Goal: Transaction & Acquisition: Purchase product/service

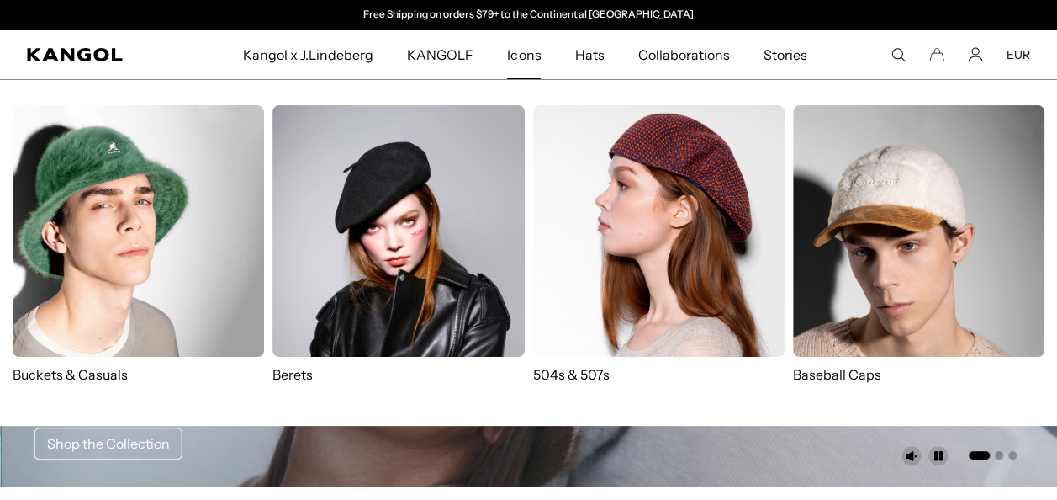
click at [609, 210] on img at bounding box center [658, 230] width 251 height 251
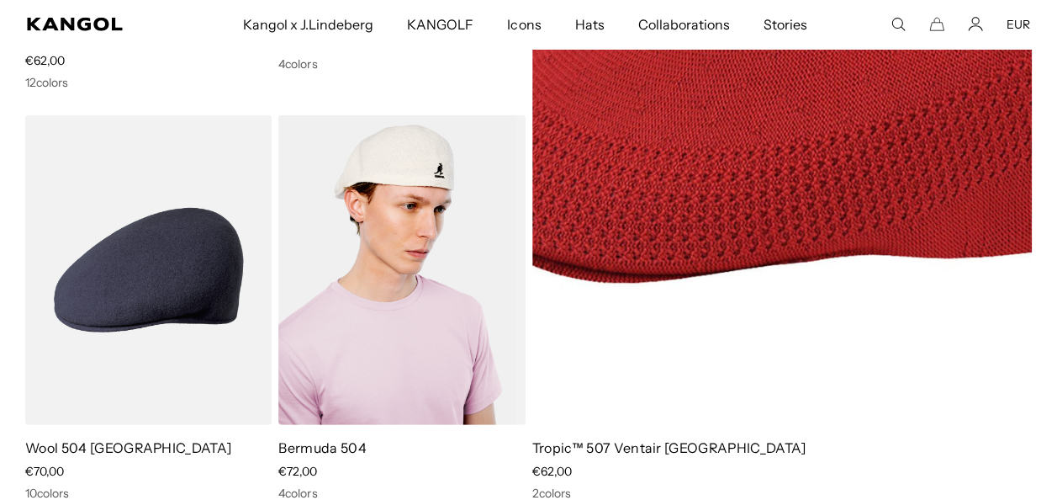
click at [410, 324] on img at bounding box center [401, 270] width 246 height 310
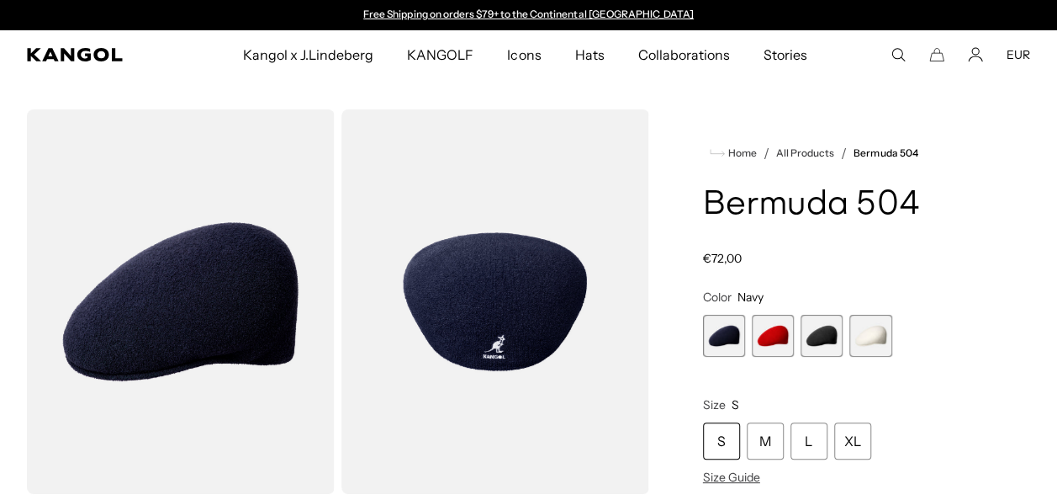
click at [884, 329] on span "4 of 4" at bounding box center [870, 336] width 42 height 42
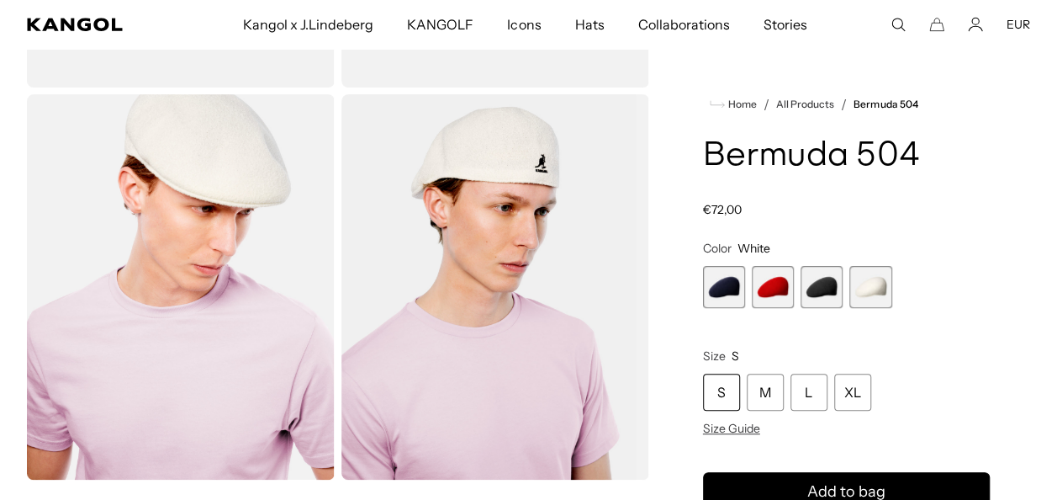
scroll to position [405, 0]
click at [732, 396] on div "S" at bounding box center [721, 391] width 37 height 37
click at [758, 399] on div "M" at bounding box center [765, 391] width 37 height 37
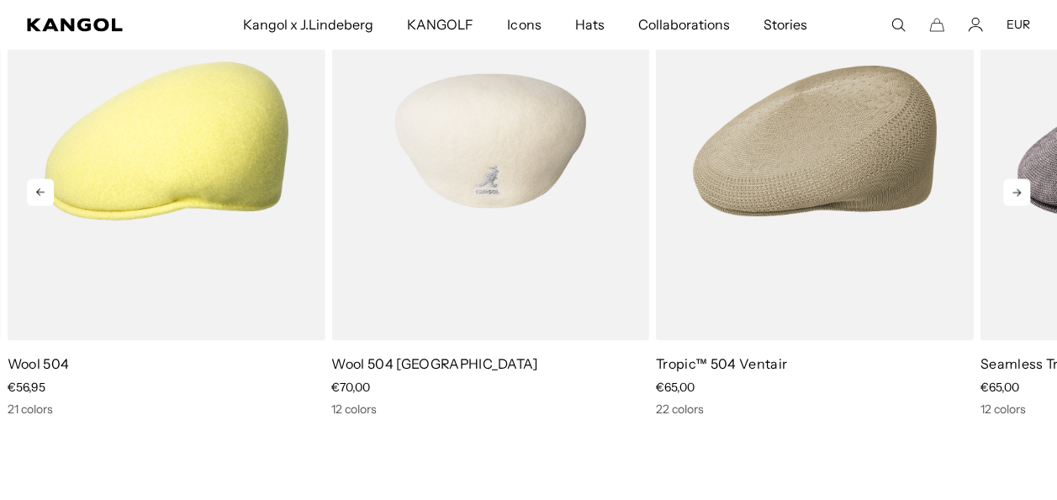
scroll to position [1524, 0]
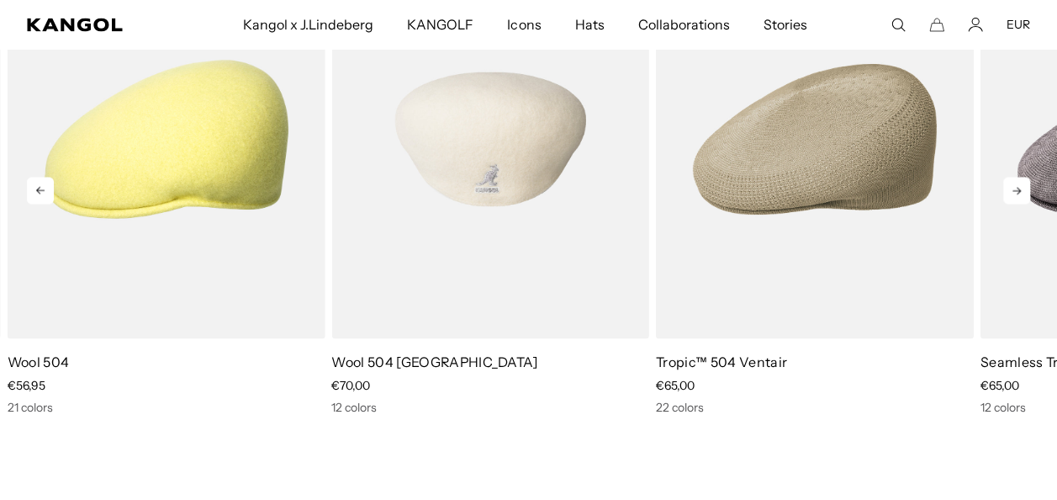
click at [474, 235] on img "2 of 5" at bounding box center [490, 138] width 318 height 399
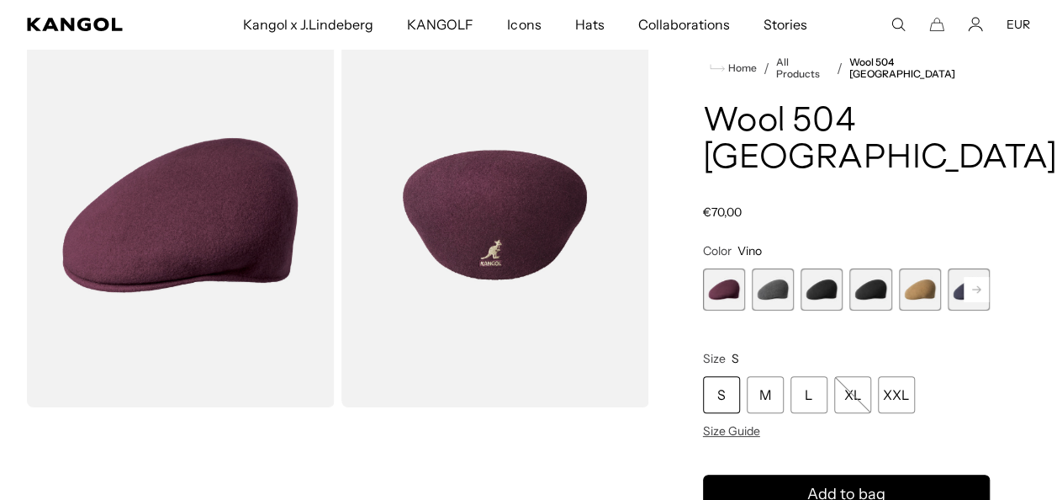
scroll to position [87, 0]
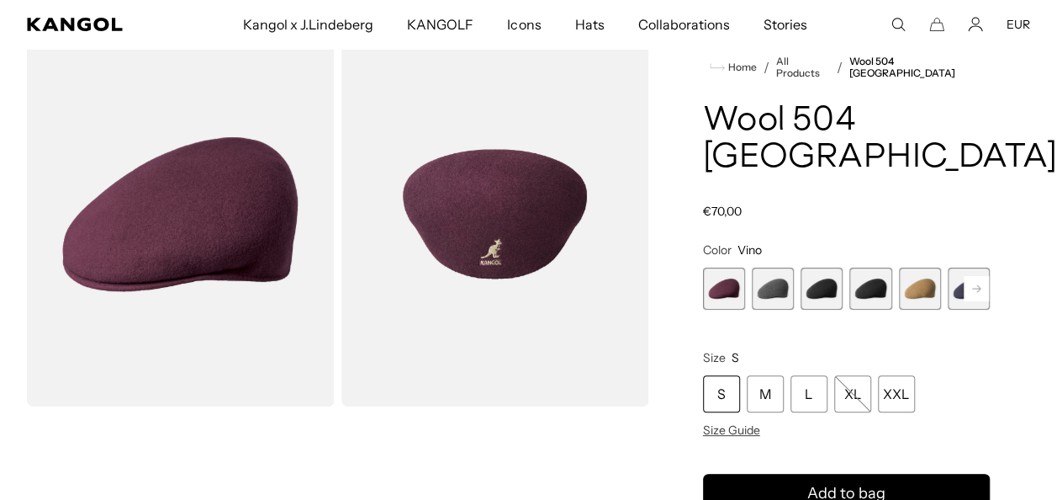
click at [965, 276] on rect at bounding box center [976, 288] width 25 height 25
click at [975, 285] on icon at bounding box center [976, 288] width 8 height 7
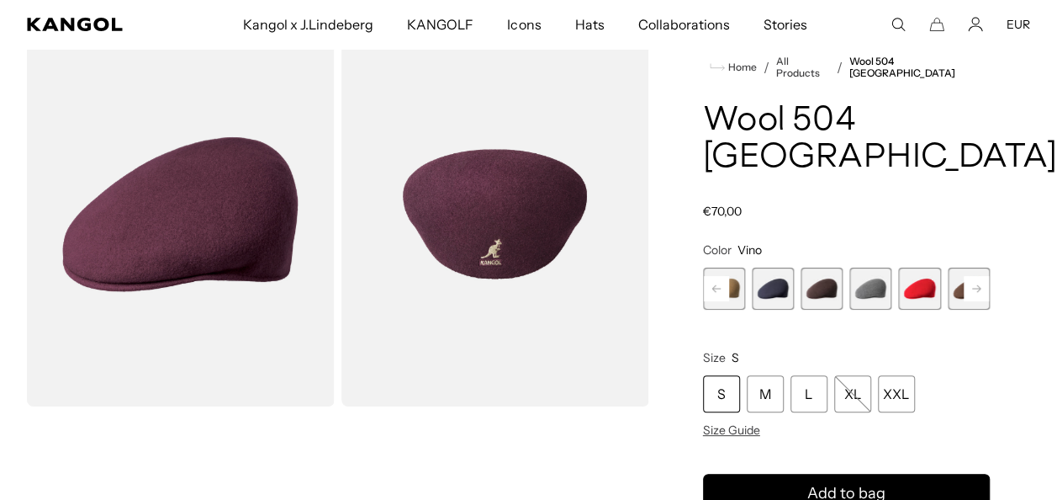
click at [975, 285] on icon at bounding box center [976, 288] width 8 height 7
click at [975, 275] on icon at bounding box center [976, 288] width 25 height 27
click at [975, 285] on icon at bounding box center [976, 288] width 8 height 7
click at [915, 267] on span "11 of 12" at bounding box center [920, 288] width 42 height 42
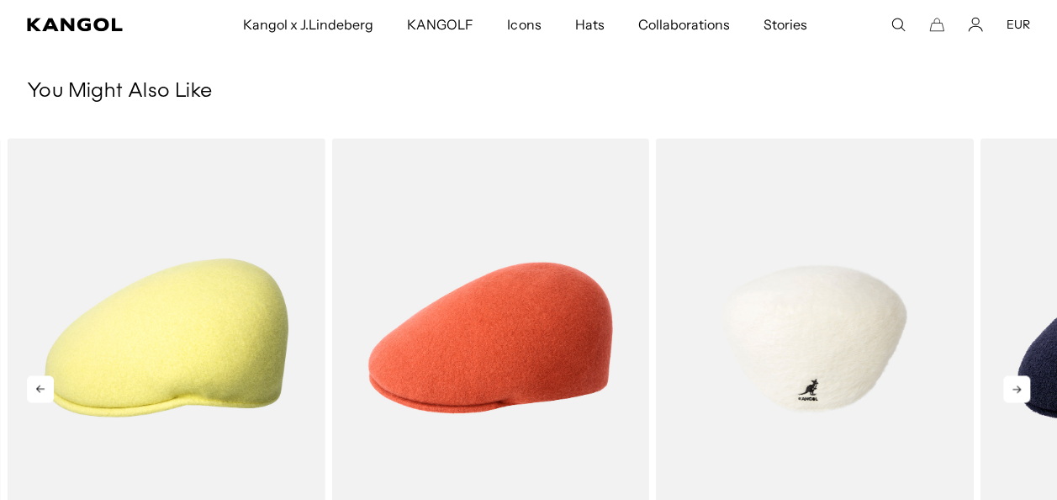
scroll to position [870, 0]
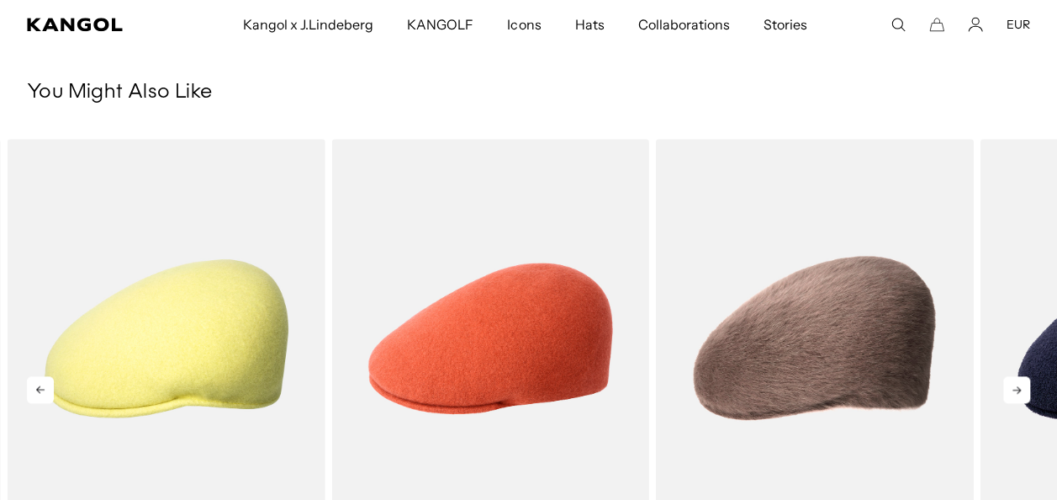
click at [1022, 376] on icon at bounding box center [1016, 389] width 27 height 27
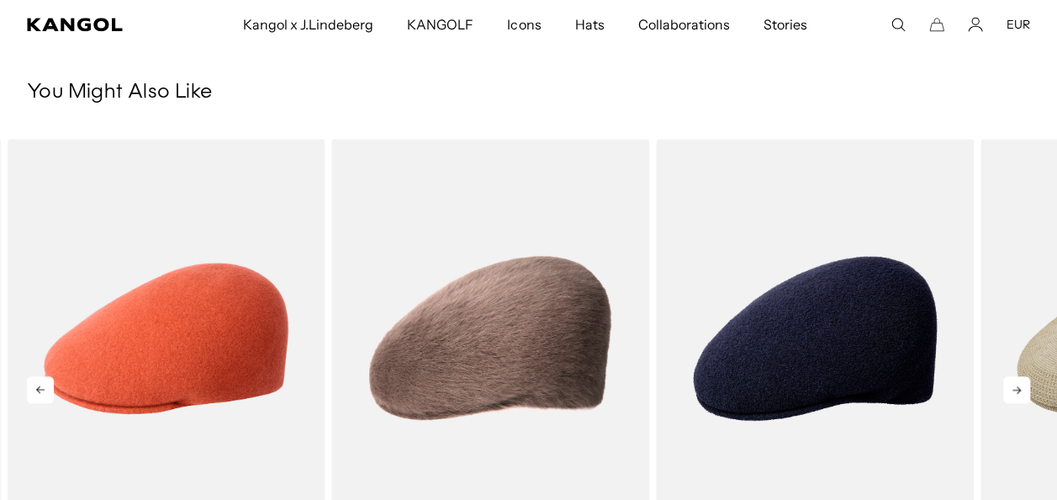
scroll to position [0, 347]
click at [1022, 376] on icon at bounding box center [1016, 389] width 27 height 27
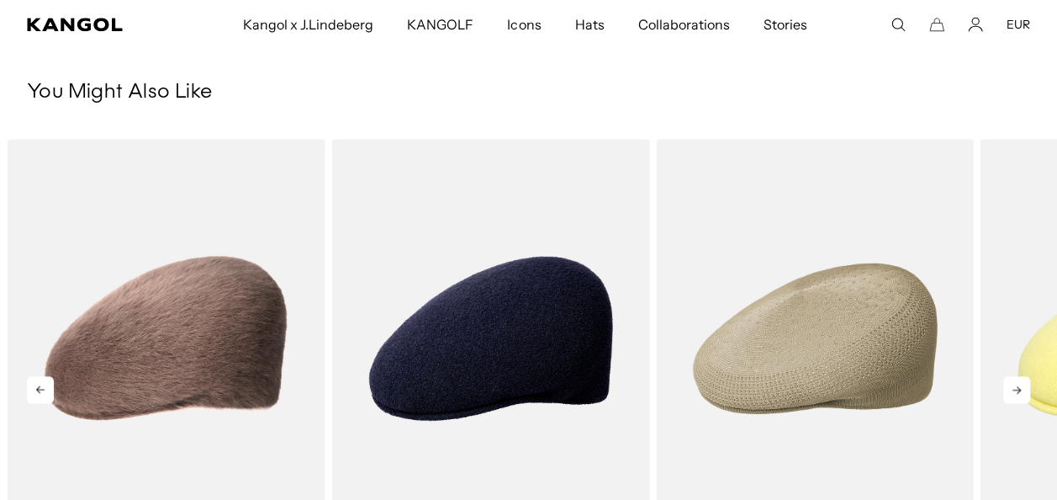
click at [1022, 376] on icon at bounding box center [1016, 389] width 27 height 27
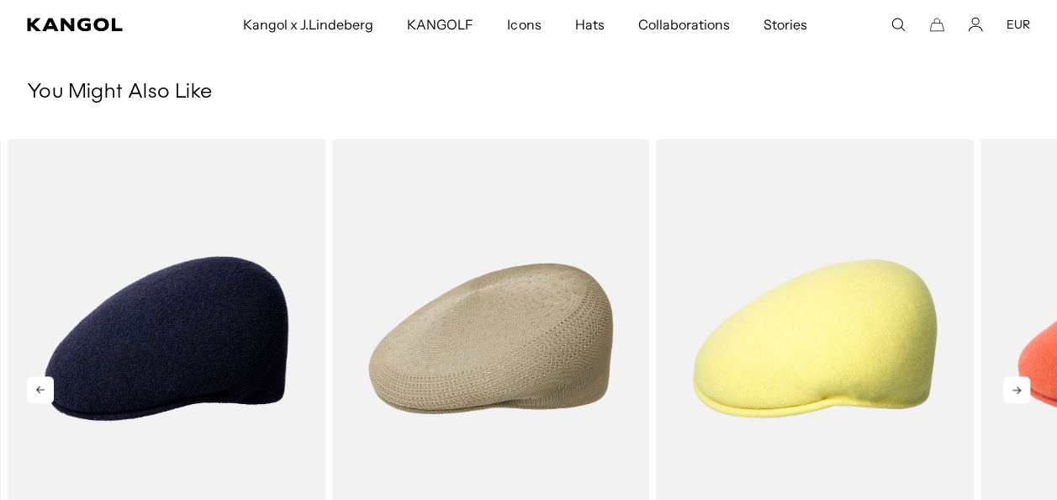
click at [1022, 376] on icon at bounding box center [1016, 389] width 27 height 27
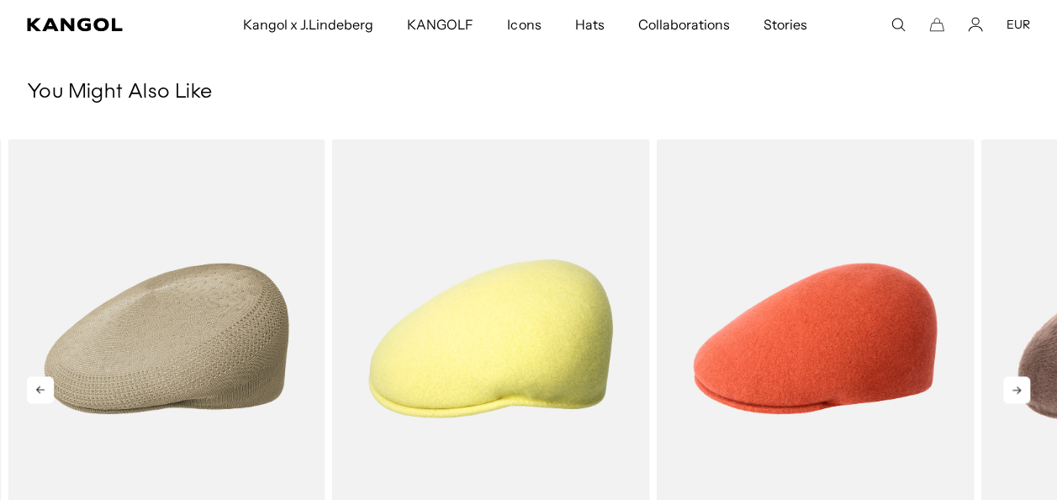
click at [1022, 376] on icon at bounding box center [1016, 389] width 27 height 27
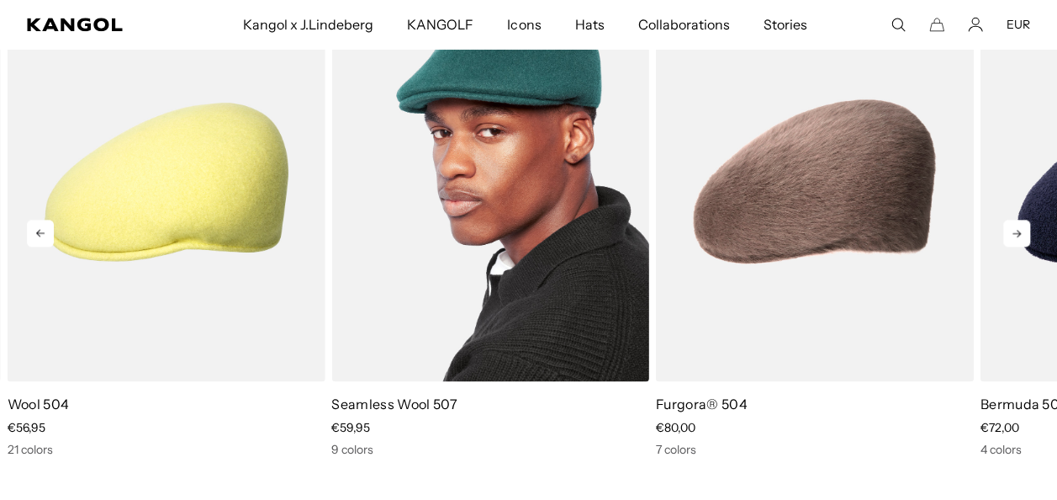
scroll to position [1025, 0]
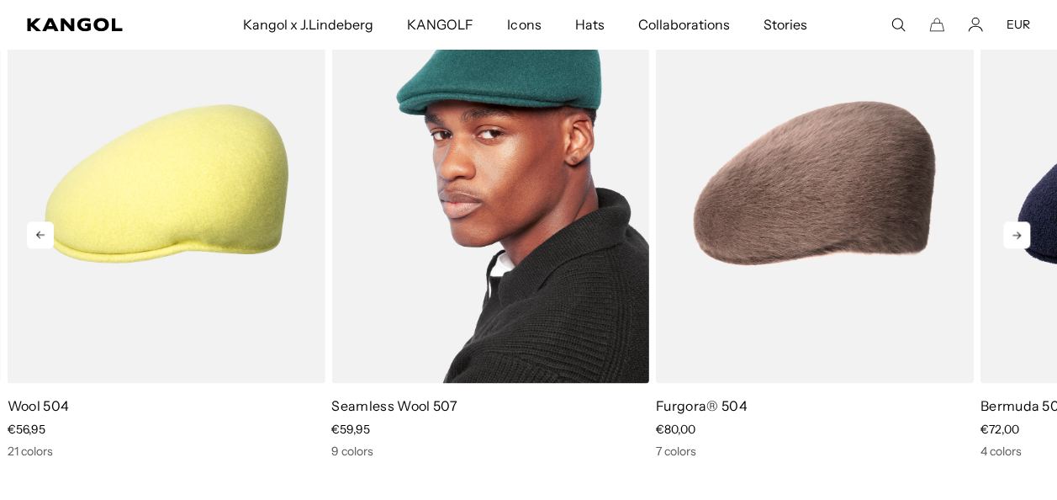
click at [484, 254] on img "2 of 5" at bounding box center [490, 183] width 318 height 399
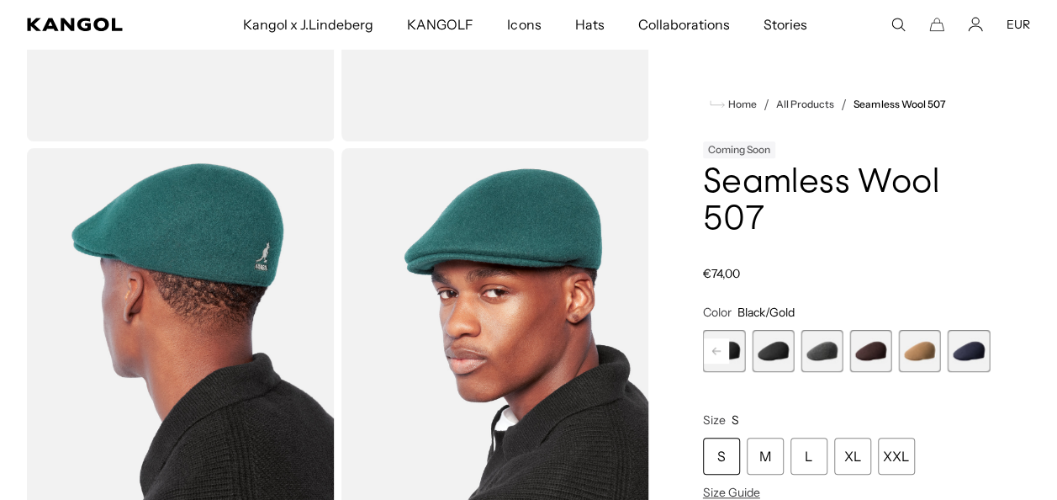
click at [720, 357] on rect at bounding box center [716, 350] width 25 height 25
click at [720, 357] on span "1 of 9" at bounding box center [724, 351] width 42 height 42
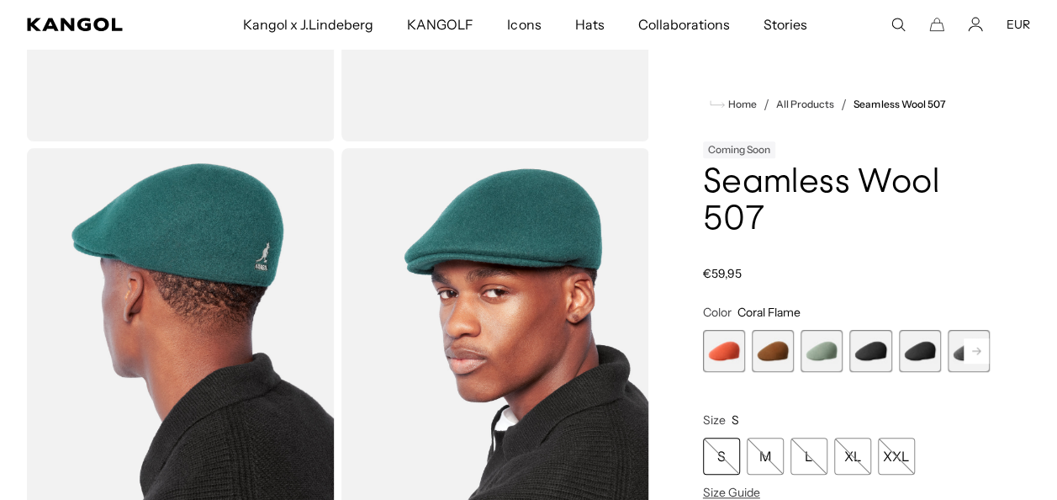
click at [828, 352] on span "3 of 9" at bounding box center [822, 351] width 42 height 42
click at [980, 358] on rect at bounding box center [976, 350] width 25 height 25
click at [923, 352] on span "6 of 9" at bounding box center [920, 351] width 42 height 42
click at [969, 351] on rect at bounding box center [976, 350] width 25 height 25
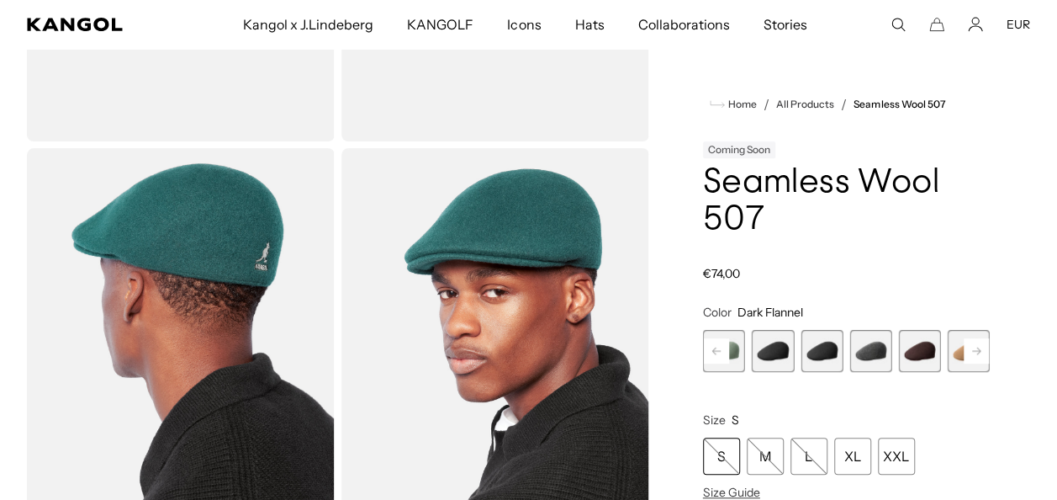
click at [972, 349] on rect at bounding box center [976, 350] width 25 height 25
click at [972, 349] on div "Previous Next Coral Flame Variant sold out or unavailable Rustic Caramel Varian…" at bounding box center [846, 351] width 287 height 42
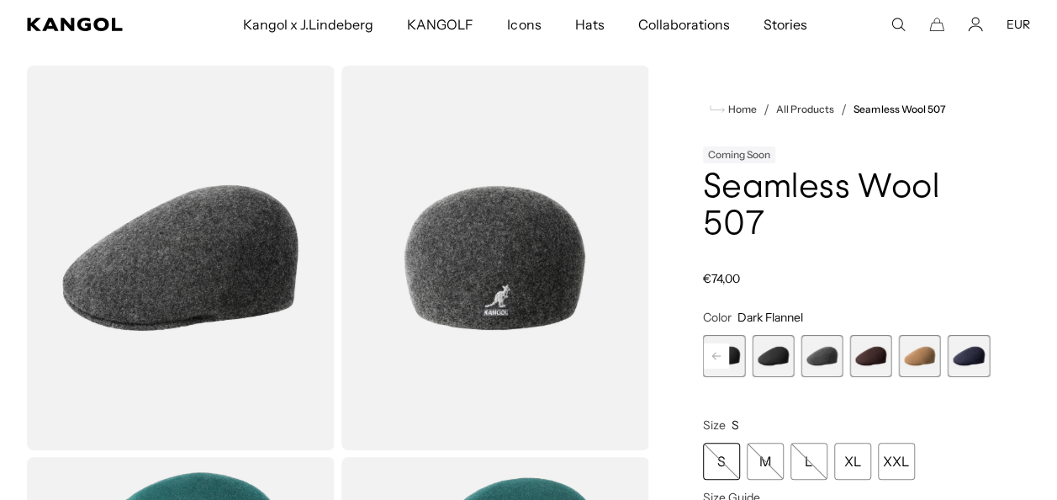
scroll to position [0, 347]
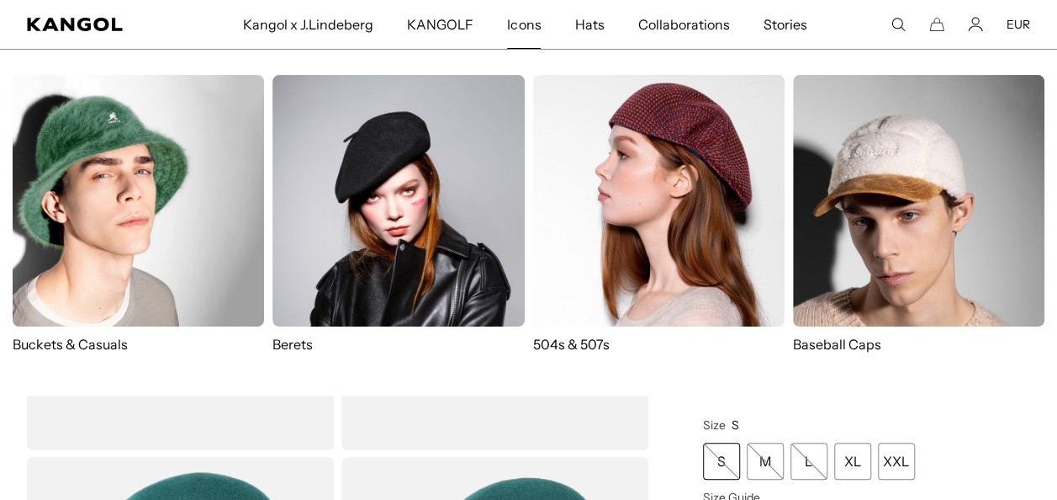
click at [619, 133] on img at bounding box center [658, 200] width 251 height 251
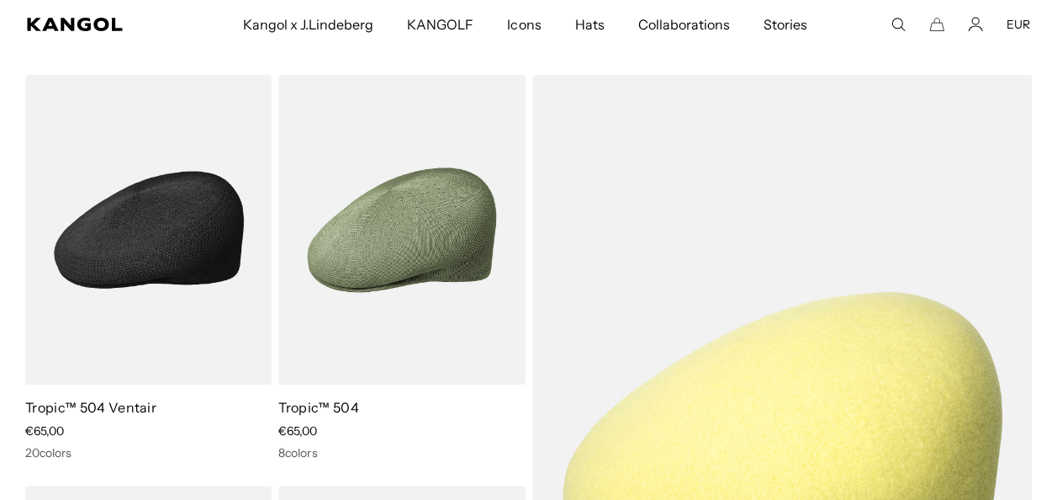
scroll to position [0, 347]
click at [108, 257] on img at bounding box center [148, 230] width 246 height 310
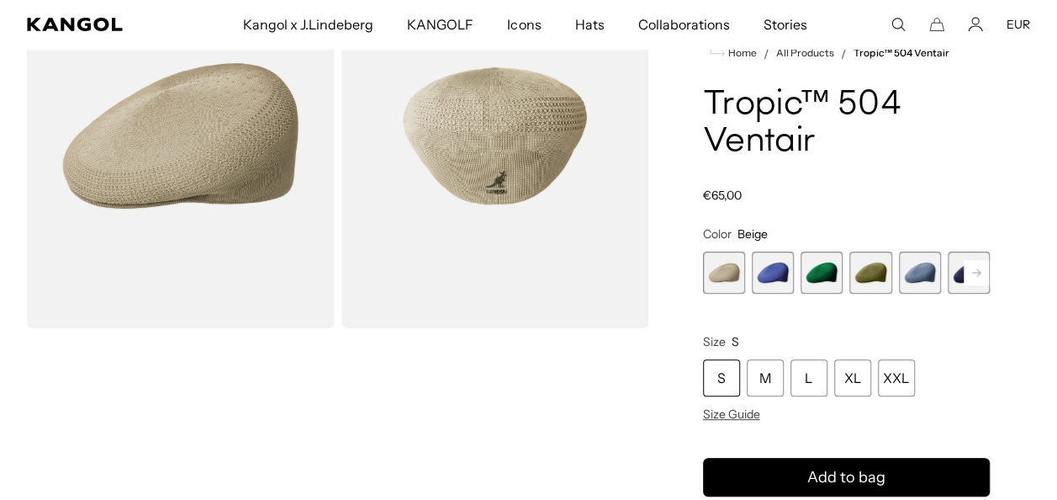
scroll to position [0, 347]
click at [982, 280] on rect at bounding box center [976, 272] width 25 height 25
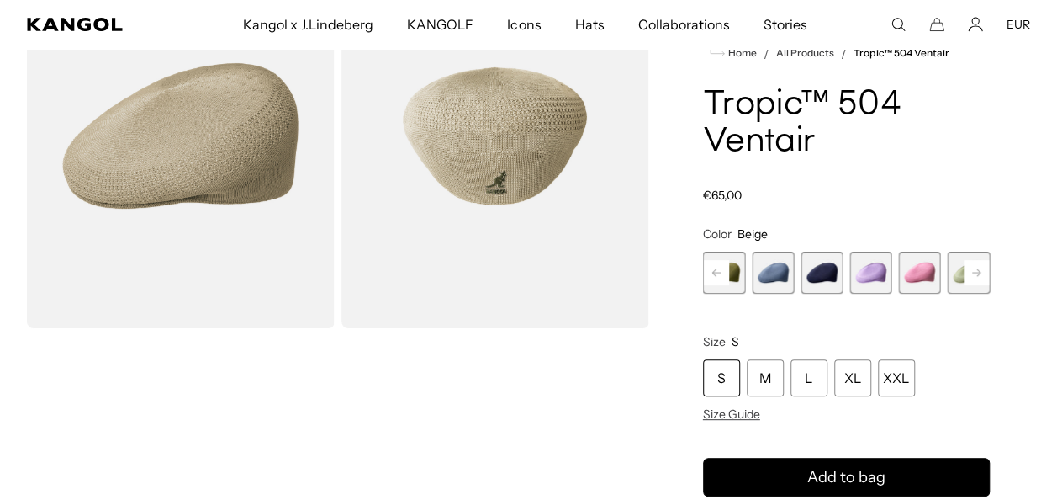
click at [982, 280] on rect at bounding box center [976, 272] width 25 height 25
click at [929, 280] on span "10 of 22" at bounding box center [920, 272] width 42 height 42
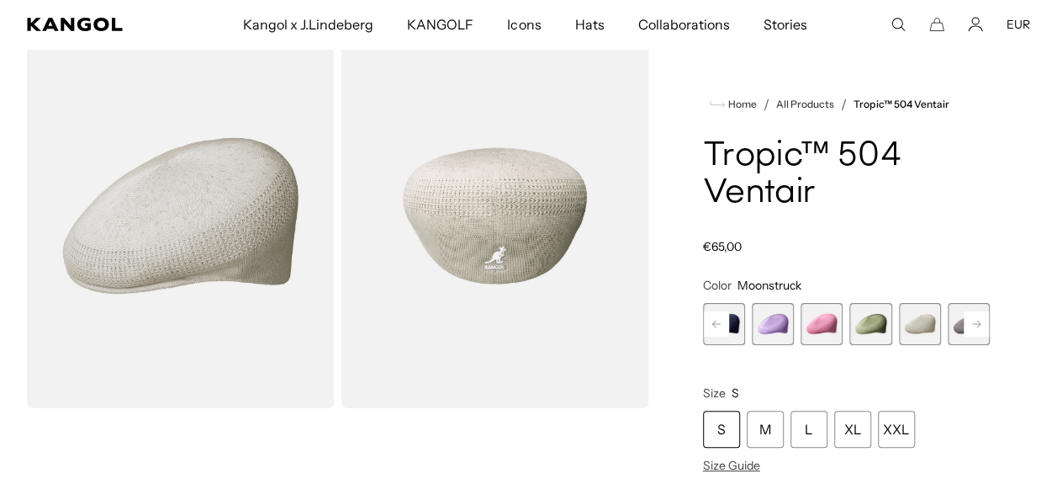
click at [974, 318] on rect at bounding box center [976, 323] width 25 height 25
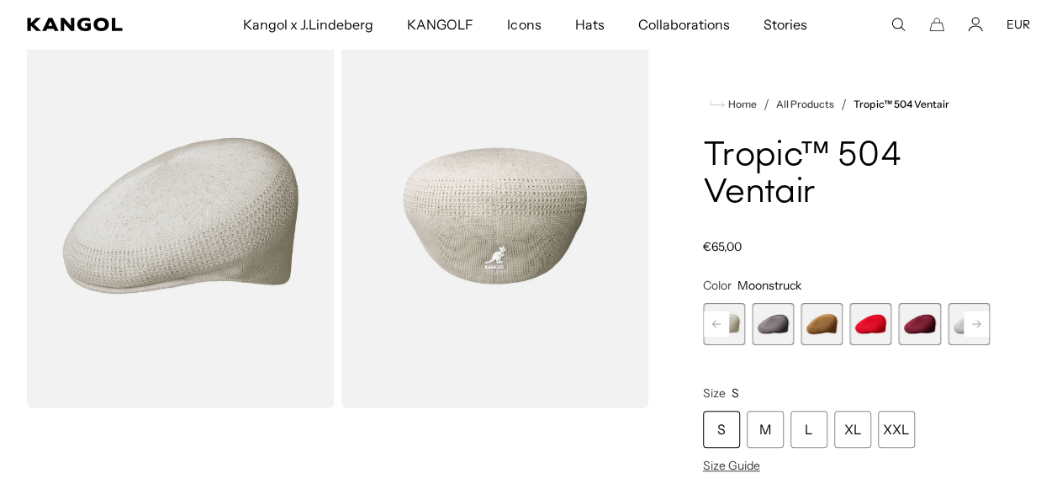
click at [974, 318] on rect at bounding box center [976, 323] width 25 height 25
click at [920, 321] on span "15 of 22" at bounding box center [920, 324] width 42 height 42
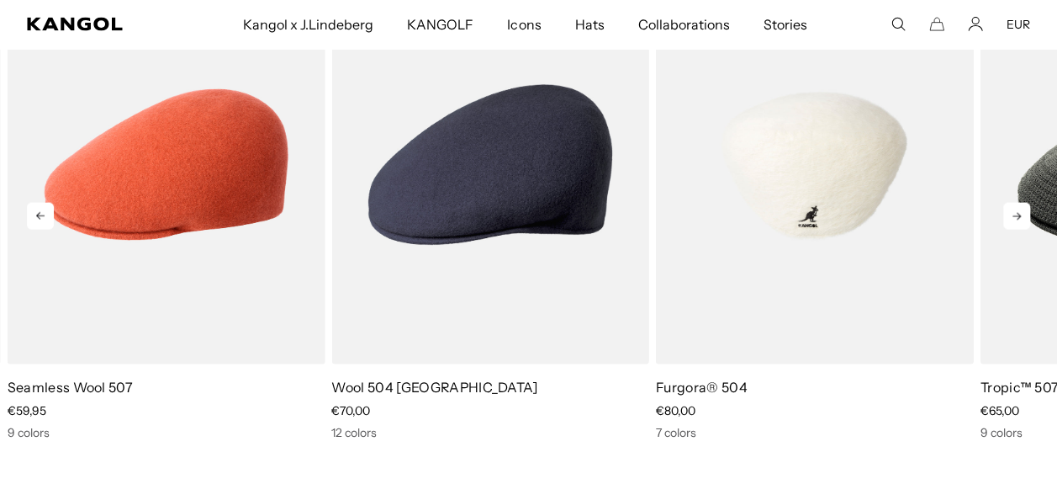
scroll to position [0, 347]
click at [881, 217] on img "3 of 4" at bounding box center [815, 165] width 318 height 399
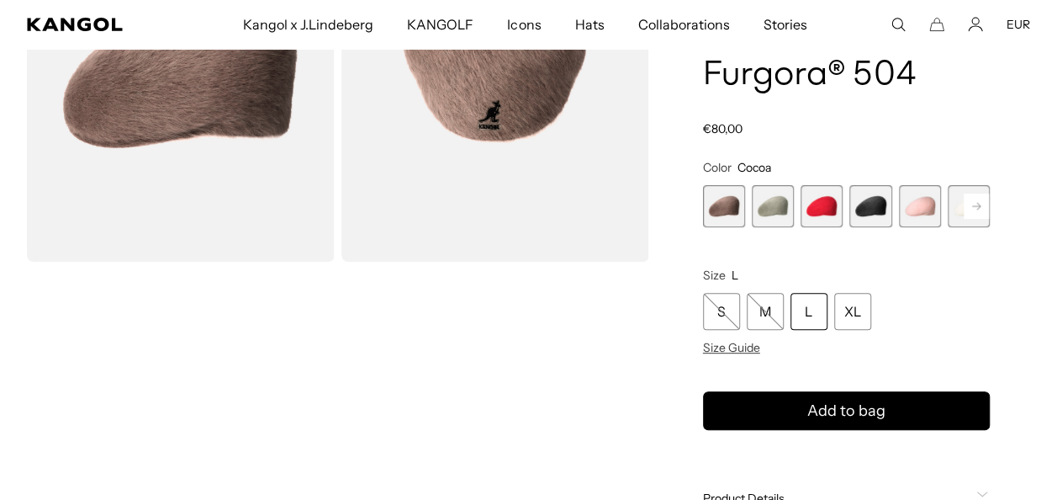
scroll to position [231, 0]
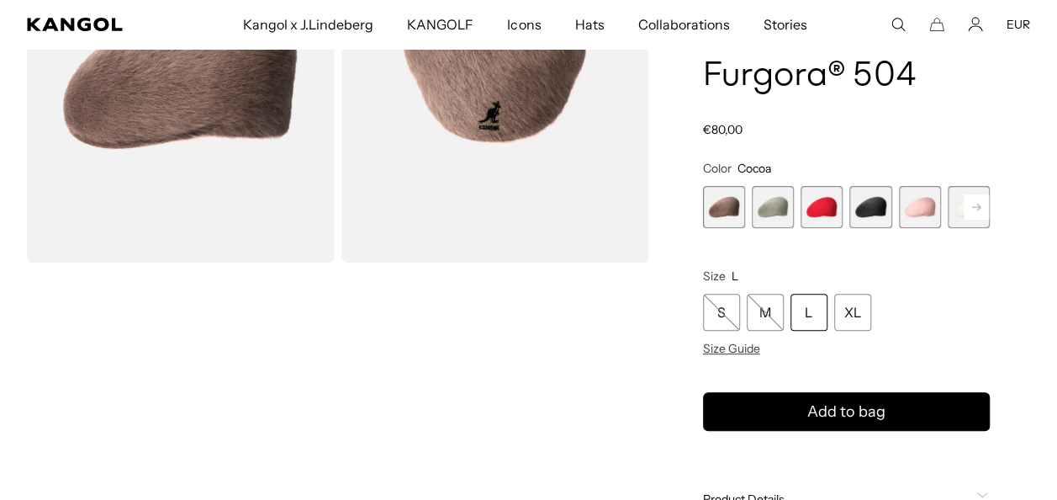
click at [971, 220] on icon at bounding box center [976, 206] width 25 height 27
click at [971, 220] on span "7 of 7" at bounding box center [969, 207] width 42 height 42
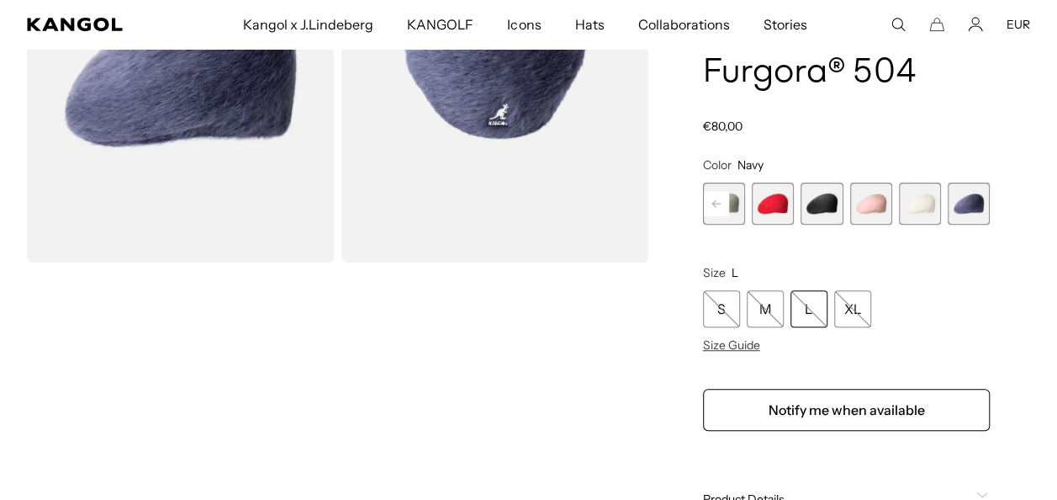
scroll to position [0, 347]
click at [923, 210] on span "6 of 7" at bounding box center [920, 204] width 42 height 42
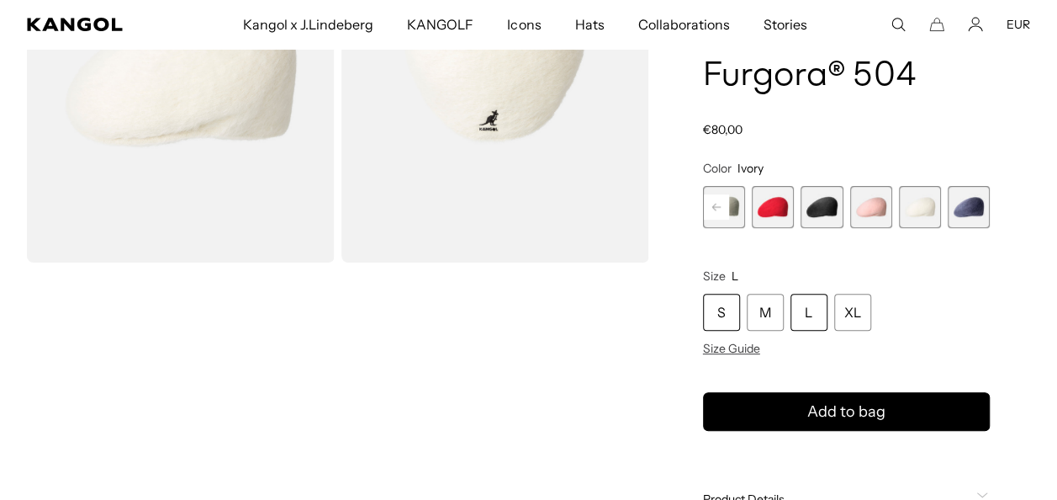
click at [716, 318] on div "S" at bounding box center [721, 312] width 37 height 37
